Goal: Task Accomplishment & Management: Use online tool/utility

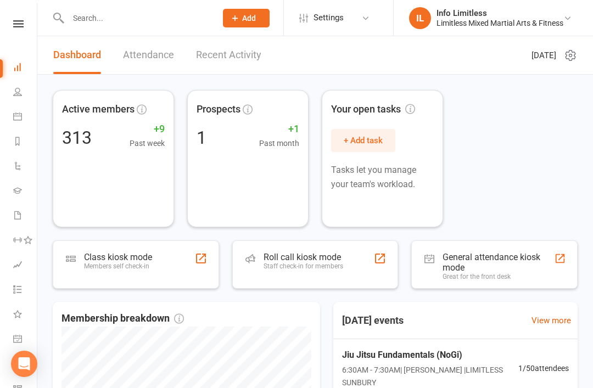
click at [29, 116] on link "Calendar" at bounding box center [25, 117] width 25 height 25
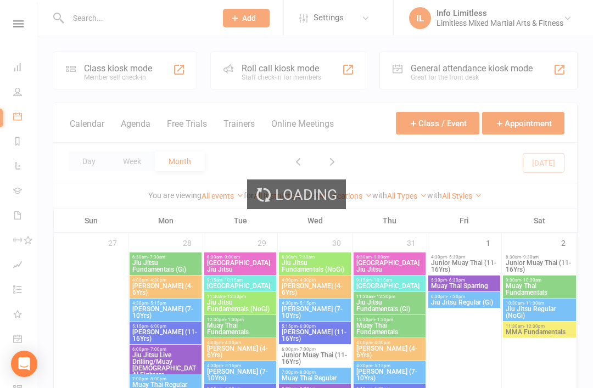
click at [115, 70] on div "Class kiosk mode" at bounding box center [118, 68] width 68 height 10
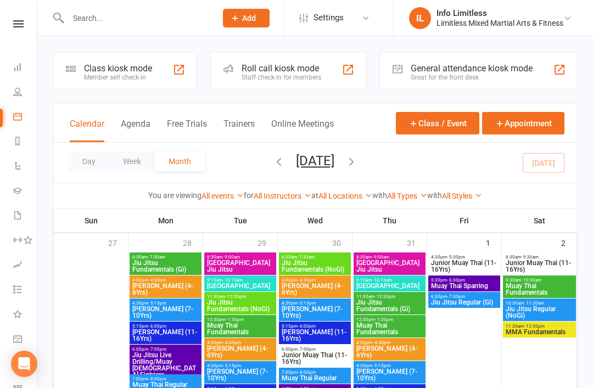
click at [118, 74] on div "Member self check-in" at bounding box center [118, 78] width 68 height 8
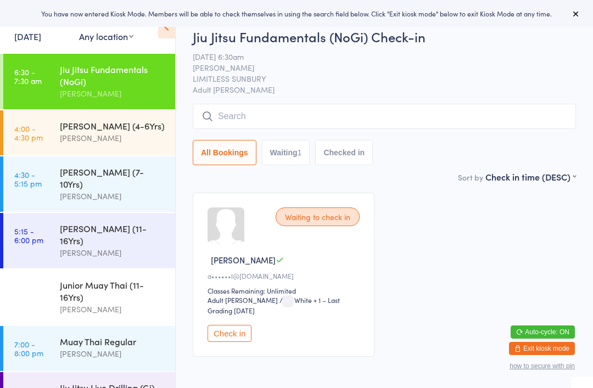
click at [425, 129] on input "search" at bounding box center [384, 116] width 383 height 25
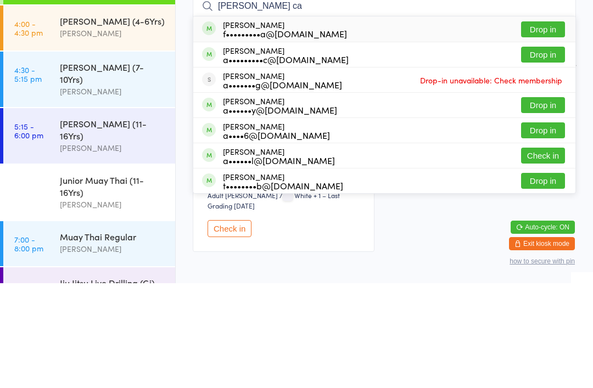
type input "[PERSON_NAME] ca"
click at [326, 160] on div "a•••••••••c@[DOMAIN_NAME]" at bounding box center [286, 164] width 126 height 9
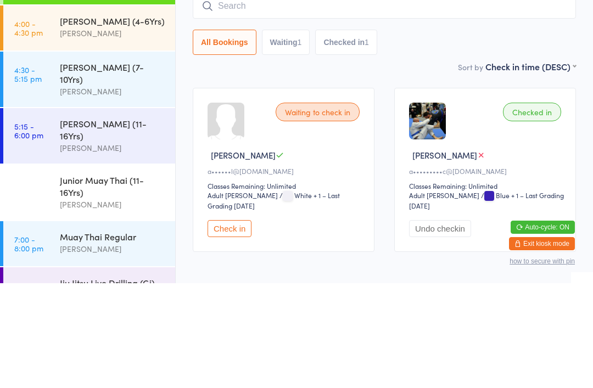
scroll to position [59, 0]
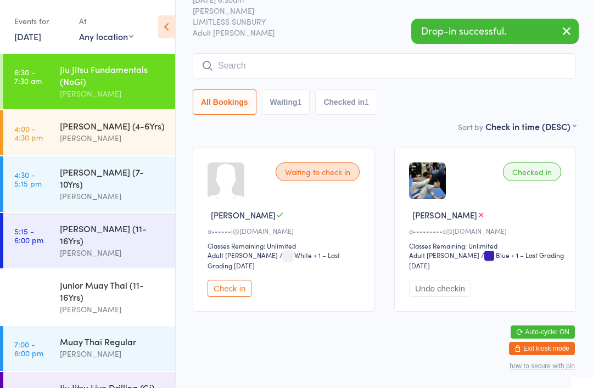
click at [247, 280] on button "Check in" at bounding box center [230, 288] width 44 height 17
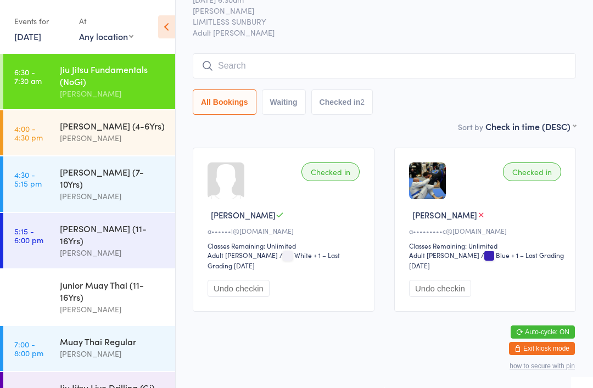
click at [244, 53] on input "search" at bounding box center [384, 65] width 383 height 25
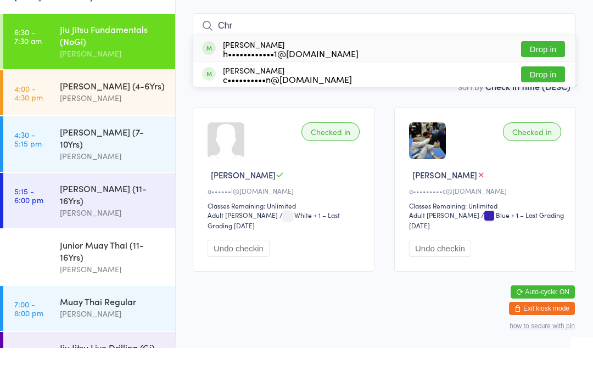
type input "Chr"
click at [538, 107] on button "Drop in" at bounding box center [543, 115] width 44 height 16
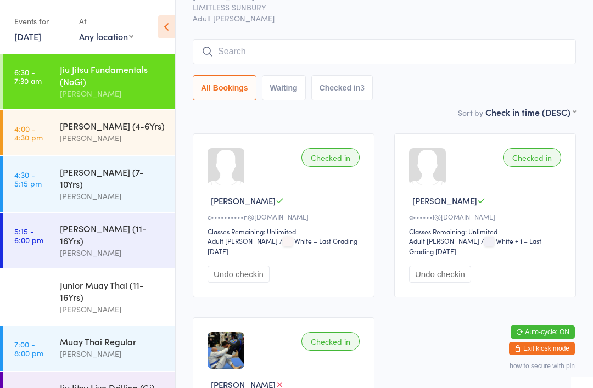
click at [277, 57] on input "search" at bounding box center [384, 51] width 383 height 25
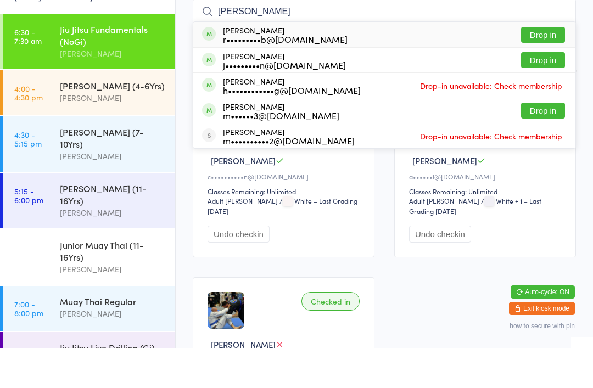
type input "[PERSON_NAME]"
click at [547, 67] on button "Drop in" at bounding box center [543, 75] width 44 height 16
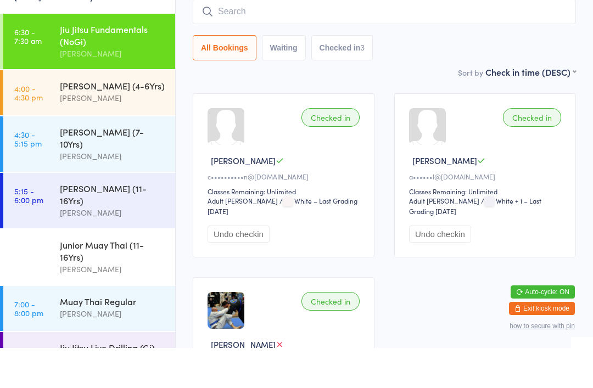
scroll to position [99, 0]
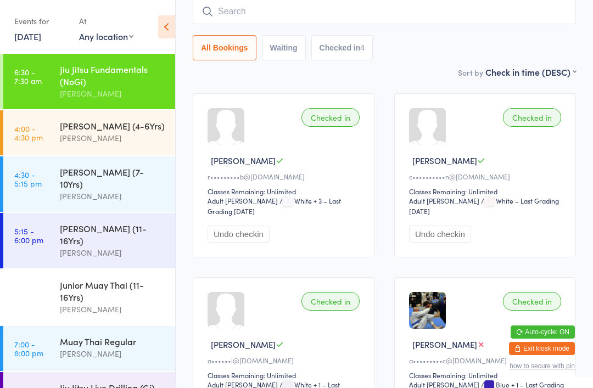
click at [228, 13] on input "search" at bounding box center [384, 11] width 383 height 25
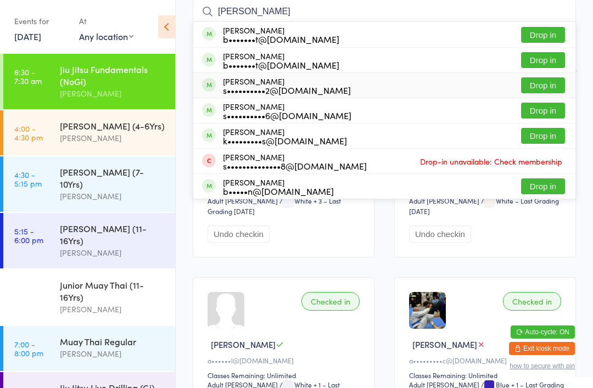
type input "[PERSON_NAME]"
click at [249, 86] on div "s••••••••••2@[DOMAIN_NAME]" at bounding box center [287, 90] width 128 height 9
